Goal: Task Accomplishment & Management: Use online tool/utility

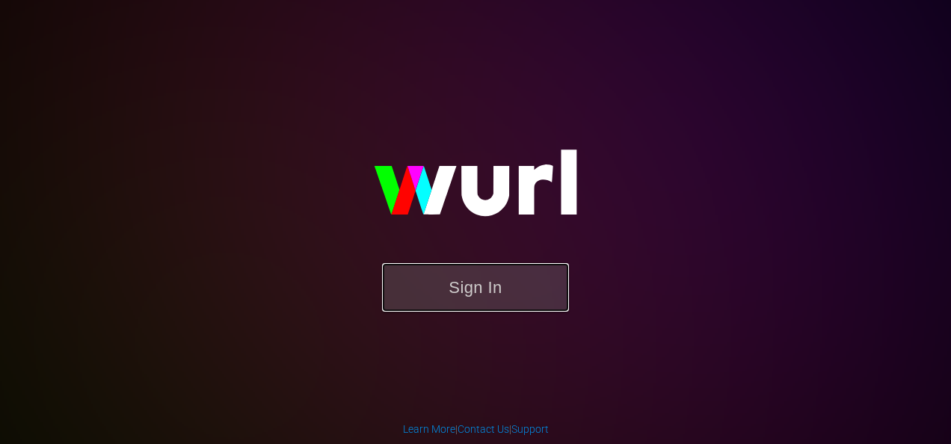
click at [490, 300] on button "Sign In" at bounding box center [475, 287] width 187 height 49
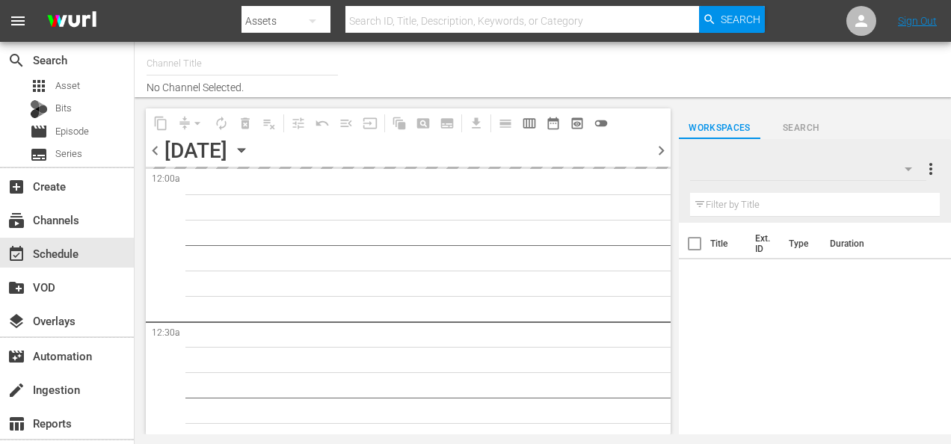
type input "Roku Cinevault Westerns (697)"
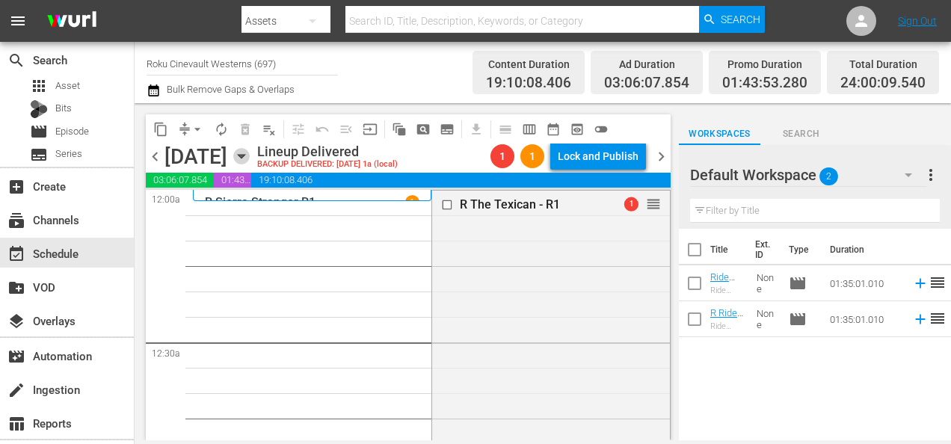
click at [244, 155] on icon "button" at bounding box center [241, 157] width 7 height 4
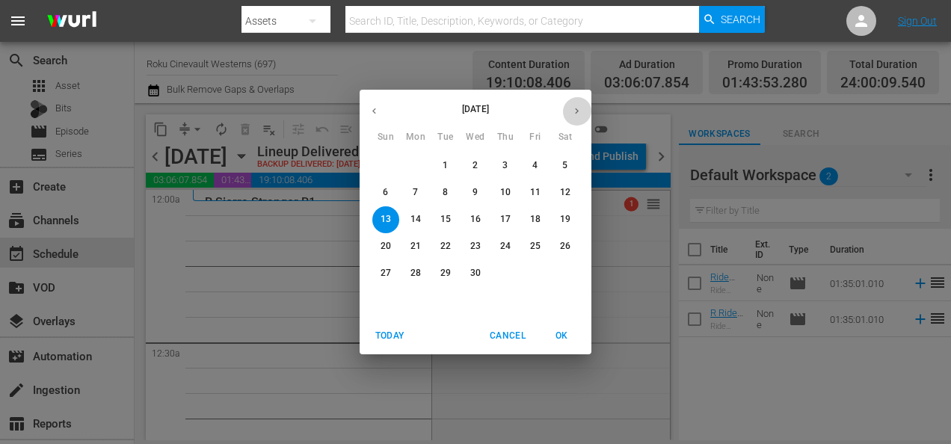
click at [575, 120] on button "button" at bounding box center [576, 110] width 29 height 29
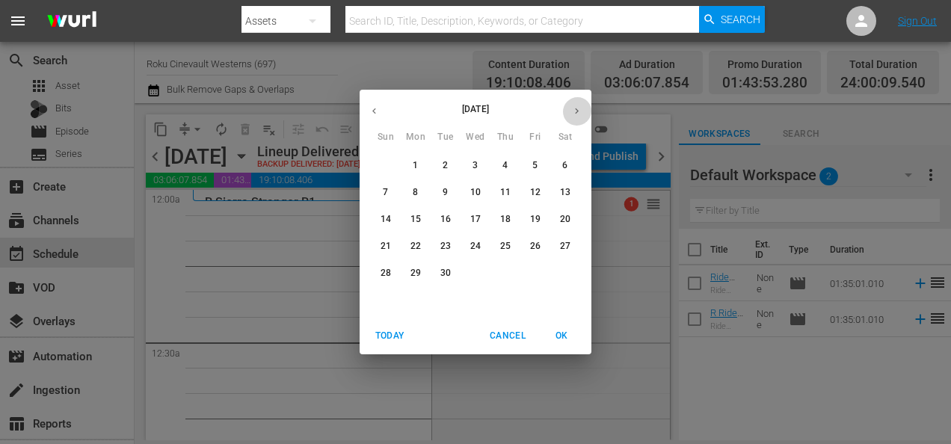
click at [575, 120] on button "button" at bounding box center [576, 110] width 29 height 29
click at [386, 221] on p "12" at bounding box center [385, 219] width 10 height 13
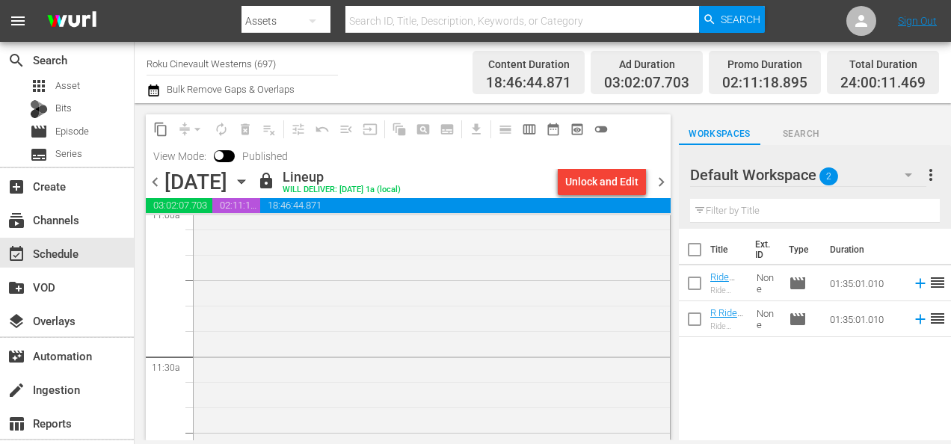
scroll to position [3363, 0]
click at [660, 181] on span "chevron_right" at bounding box center [661, 182] width 19 height 19
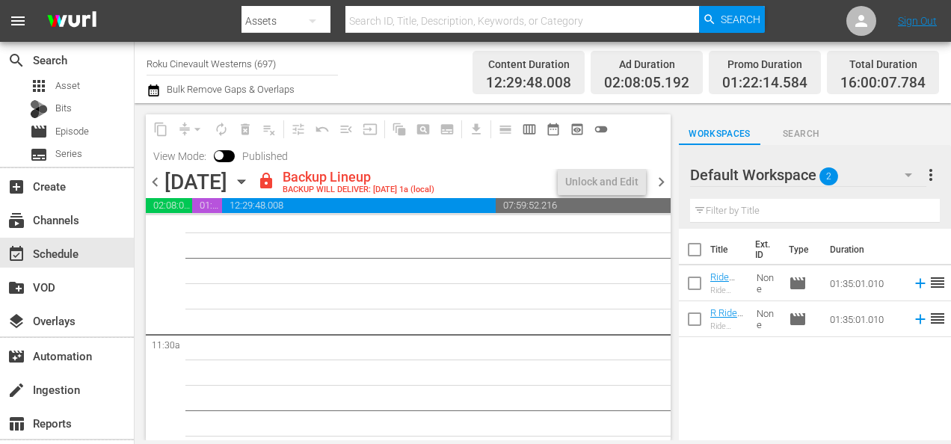
scroll to position [3363, 0]
